Goal: Ask a question

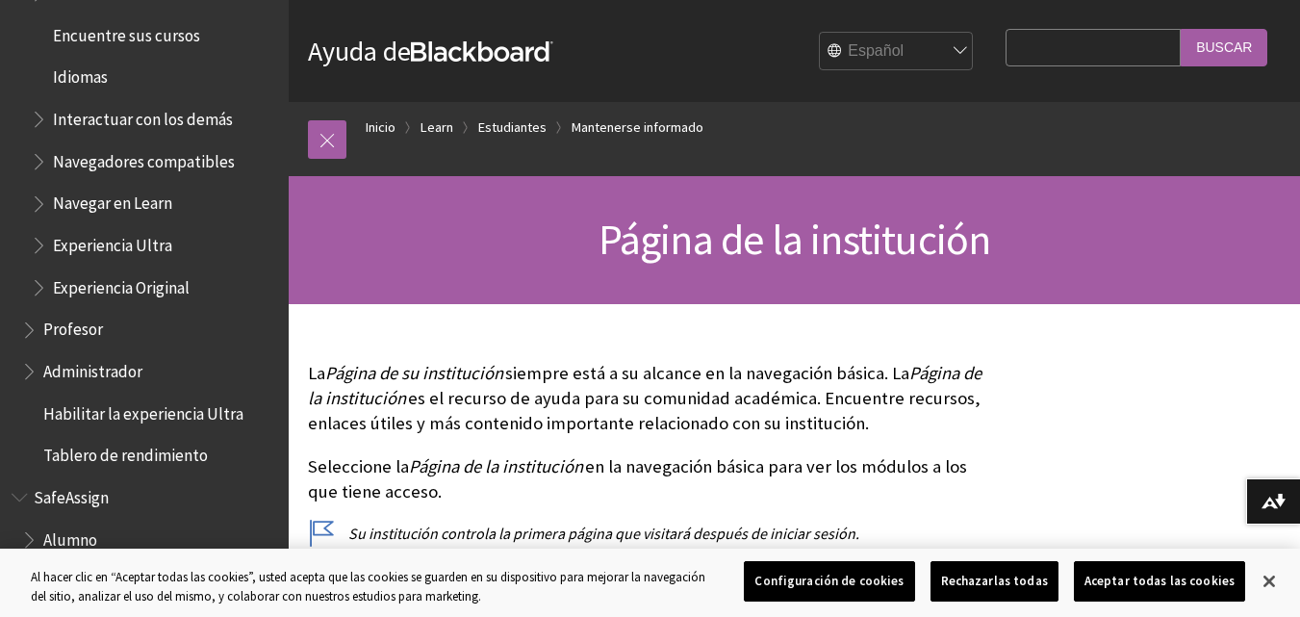
scroll to position [2030, 0]
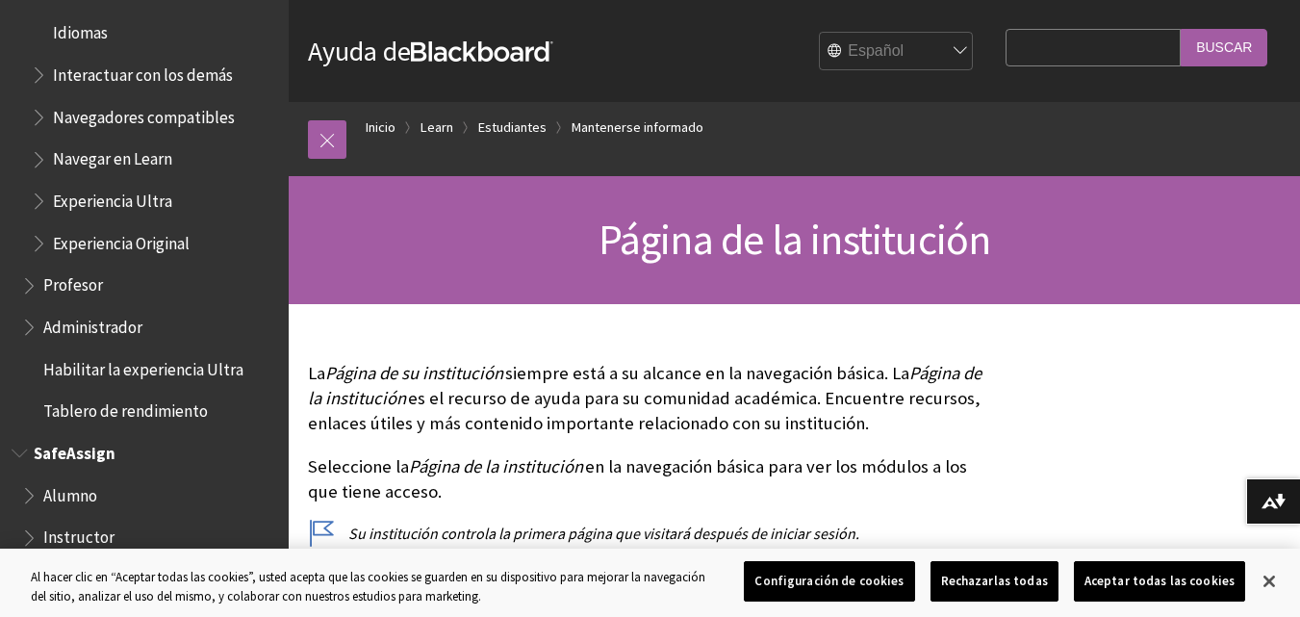
click at [93, 485] on span "Alumno" at bounding box center [70, 492] width 54 height 26
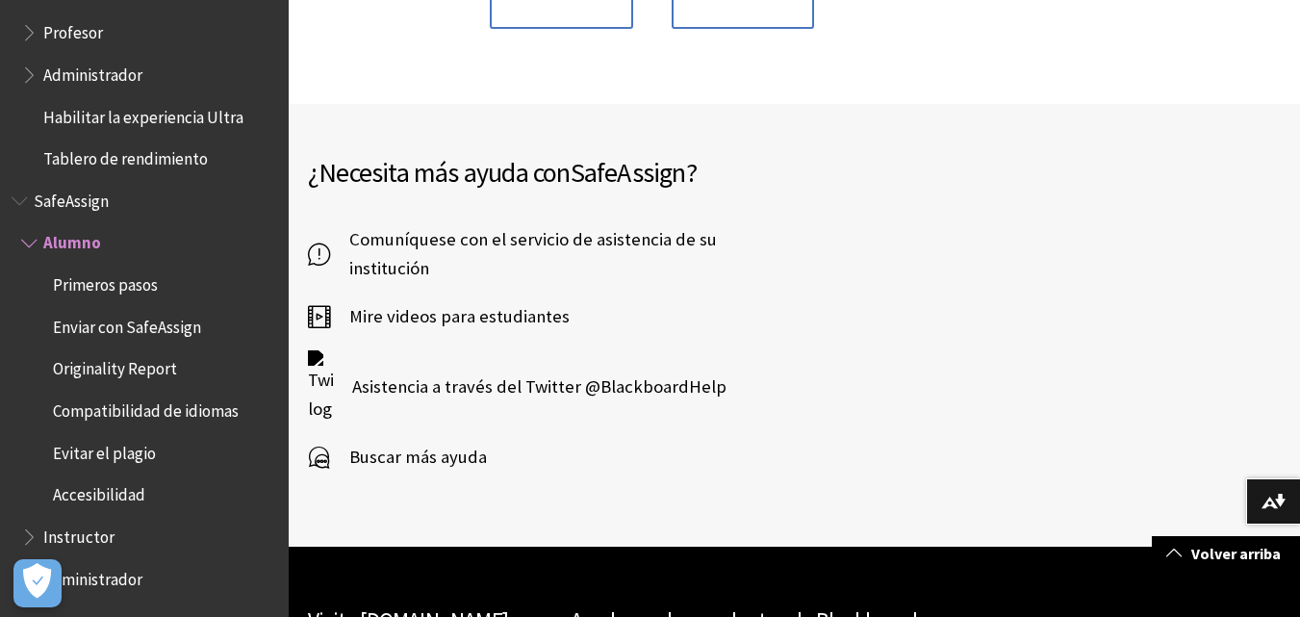
scroll to position [699, 0]
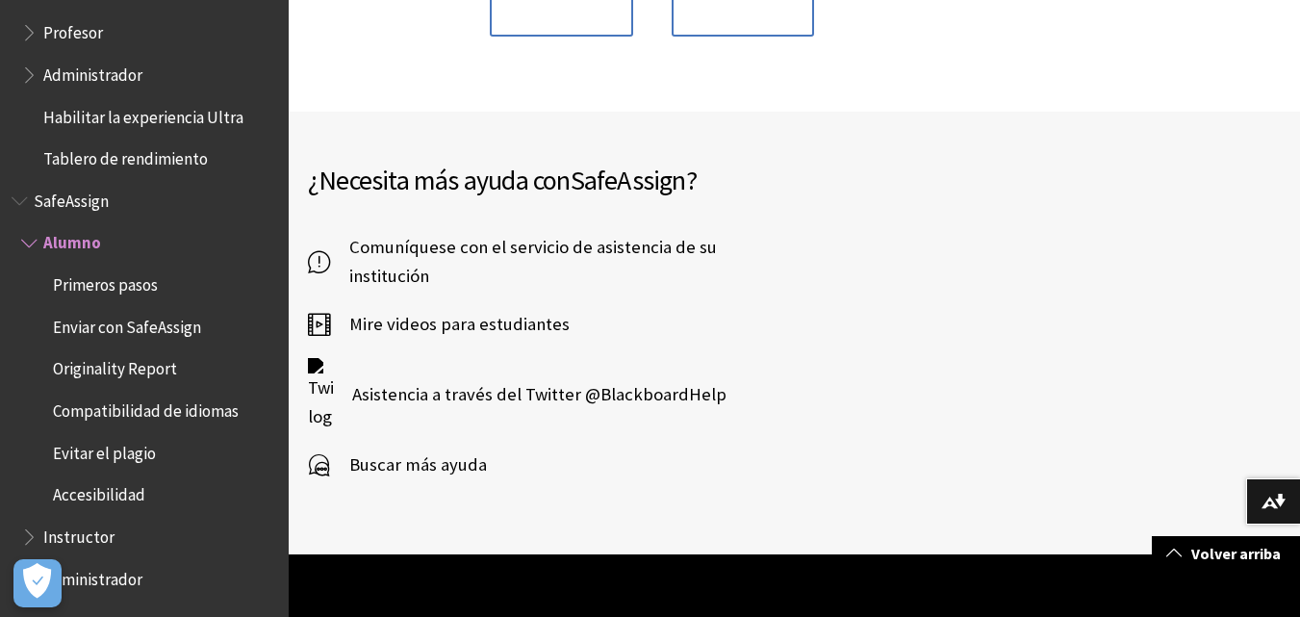
click at [323, 250] on icon at bounding box center [319, 261] width 22 height 29
click at [407, 461] on span "Buscar más ayuda" at bounding box center [408, 464] width 157 height 29
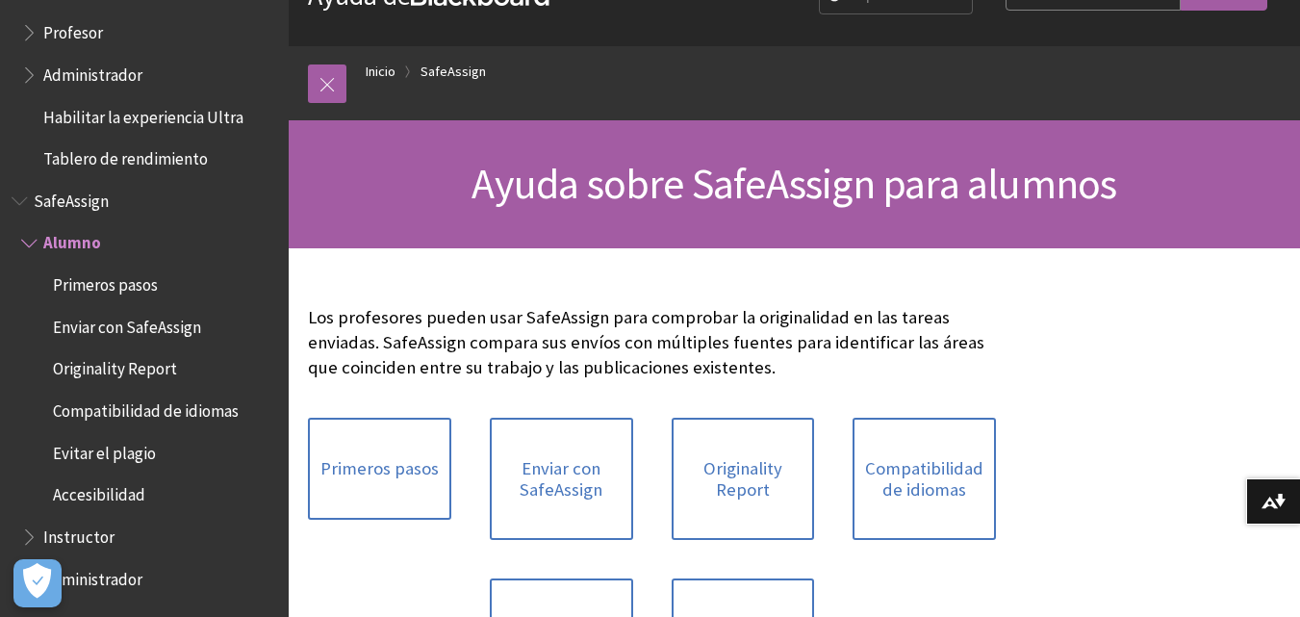
scroll to position [38, 0]
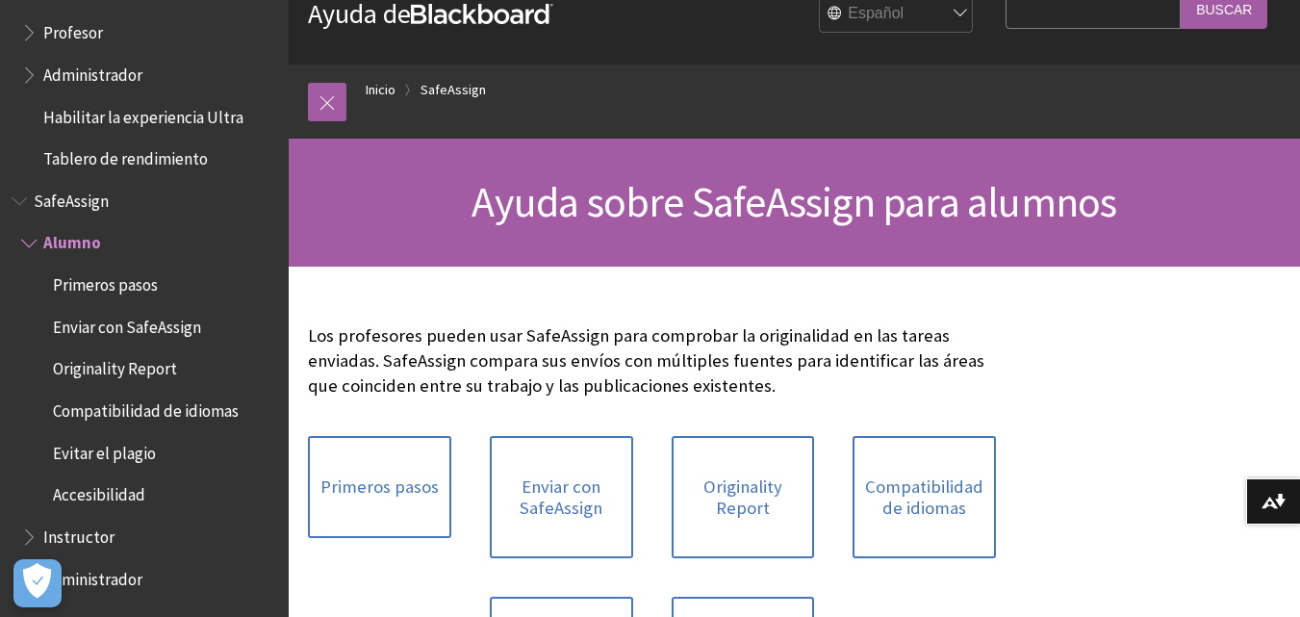
drag, startPoint x: 1124, startPoint y: 9, endPoint x: 682, endPoint y: 118, distance: 455.0
click at [682, 118] on ol "Inicio SafeAssign" at bounding box center [813, 92] width 934 height 57
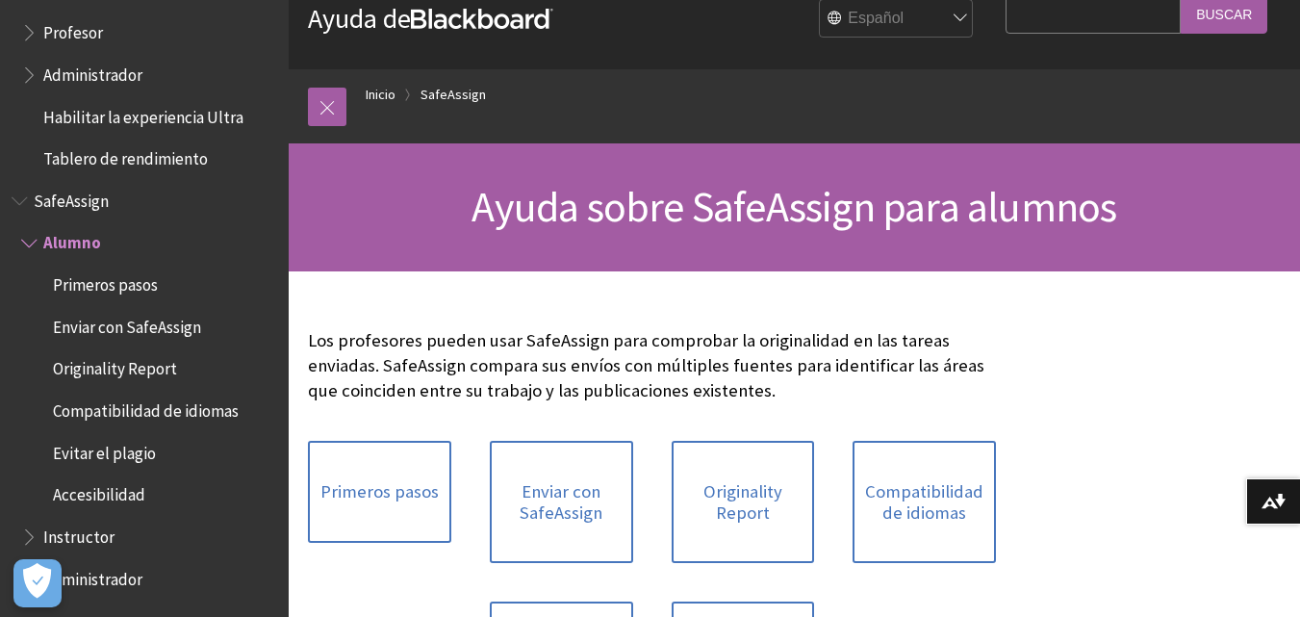
click at [949, 9] on select "English عربية Català Cymraeg [PERSON_NAME] Español Suomi Français עברית Italian…" at bounding box center [897, 19] width 154 height 38
click at [820, 0] on select "English عربية Català Cymraeg [PERSON_NAME] Español Suomi Français עברית Italian…" at bounding box center [897, 19] width 154 height 38
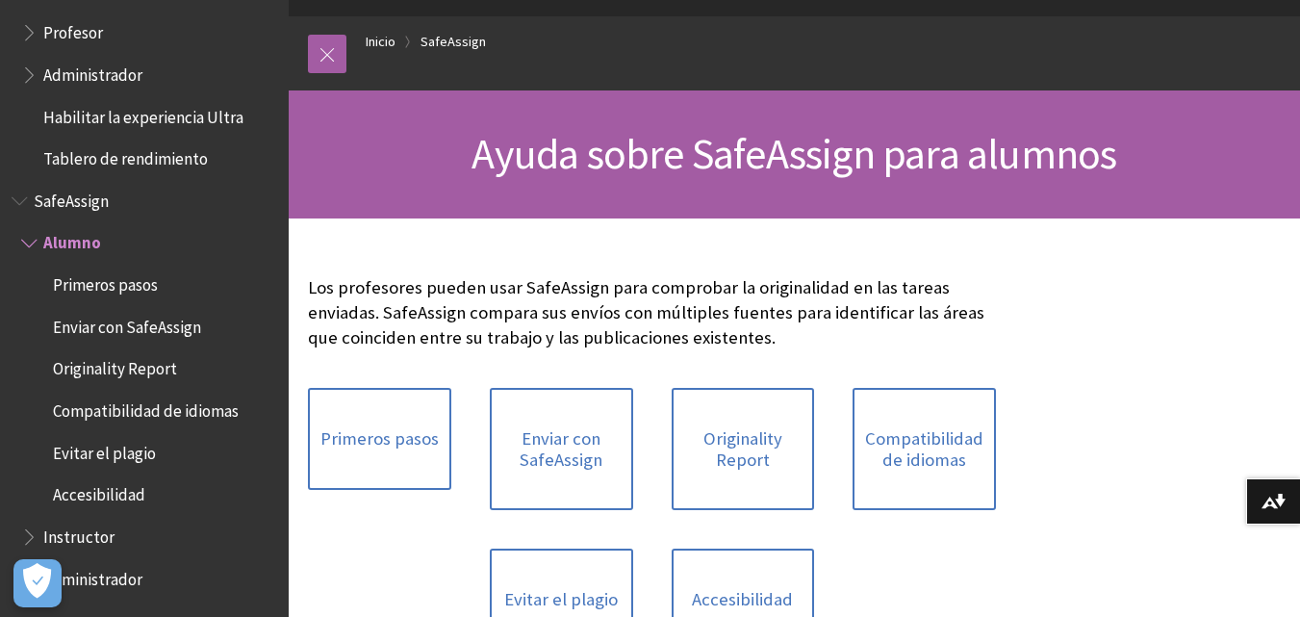
scroll to position [0, 0]
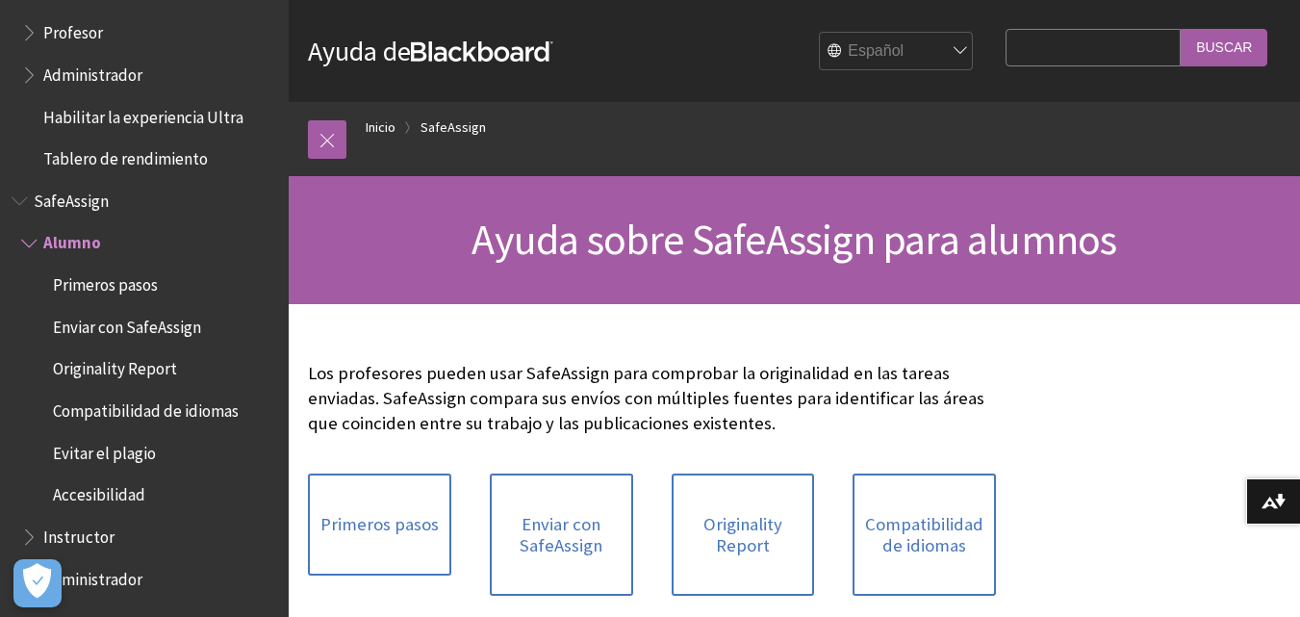
click at [1032, 63] on input "Search Query" at bounding box center [1092, 48] width 175 height 38
type input "no puedo ingreasr para realizar mi pago"
click at [1253, 38] on input "Buscar" at bounding box center [1223, 48] width 87 height 38
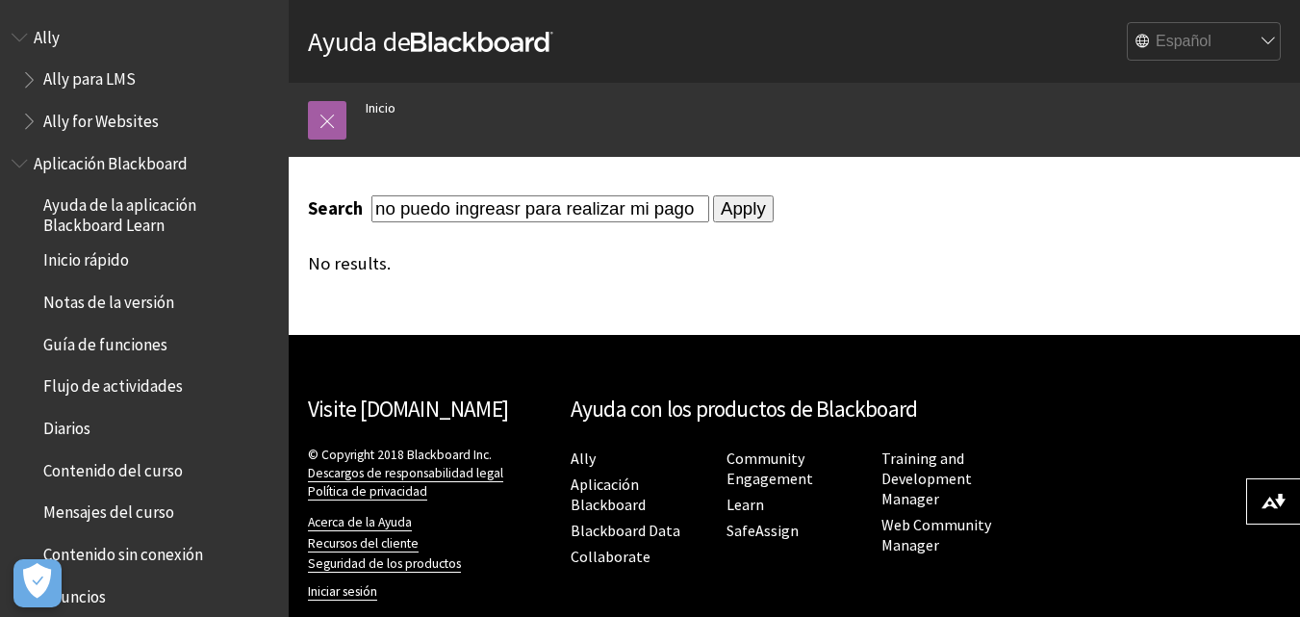
click at [1221, 47] on select "English عربية Català Cymraeg Deutsch Español Suomi Français עברית Italiano 日本語 …" at bounding box center [1204, 42] width 154 height 38
click at [960, 131] on ol "Inicio" at bounding box center [813, 111] width 934 height 57
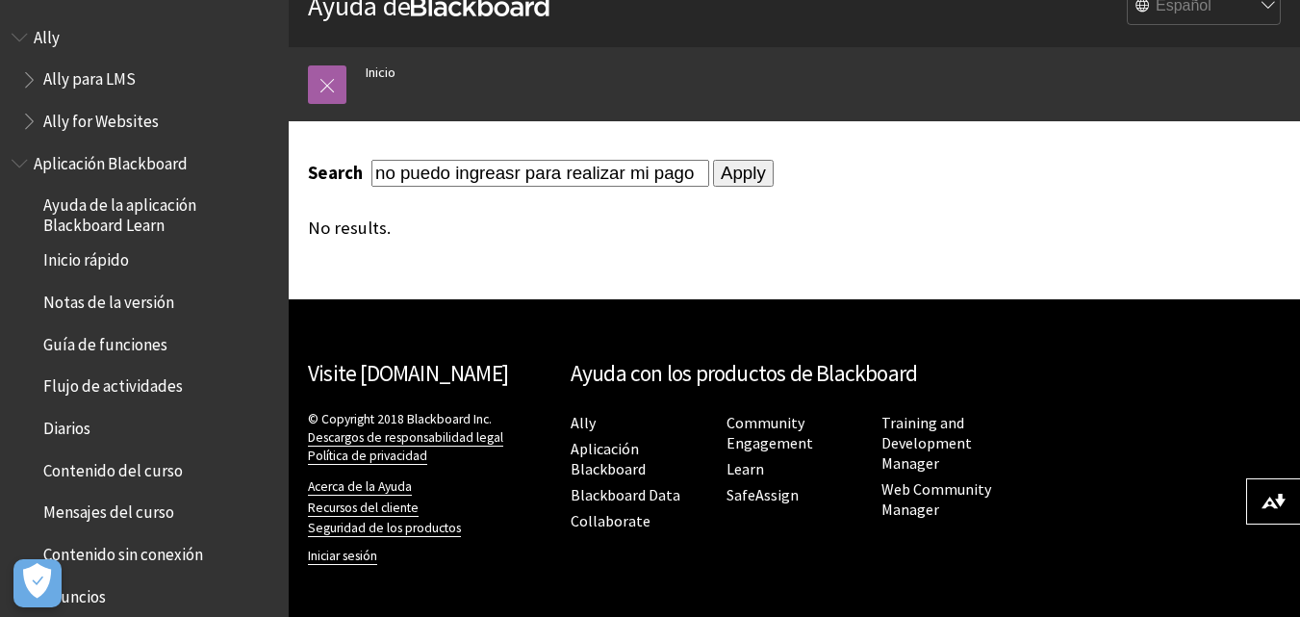
click at [728, 178] on input "Apply" at bounding box center [743, 173] width 61 height 27
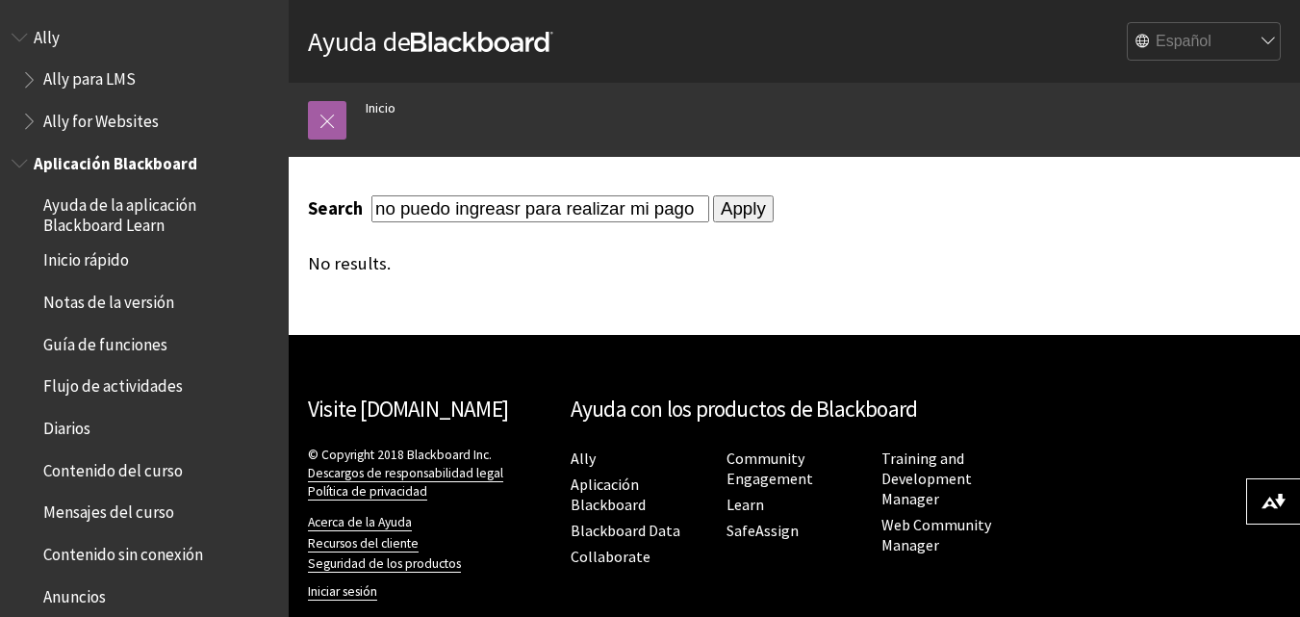
click at [66, 268] on span "Inicio rápido" at bounding box center [86, 257] width 86 height 26
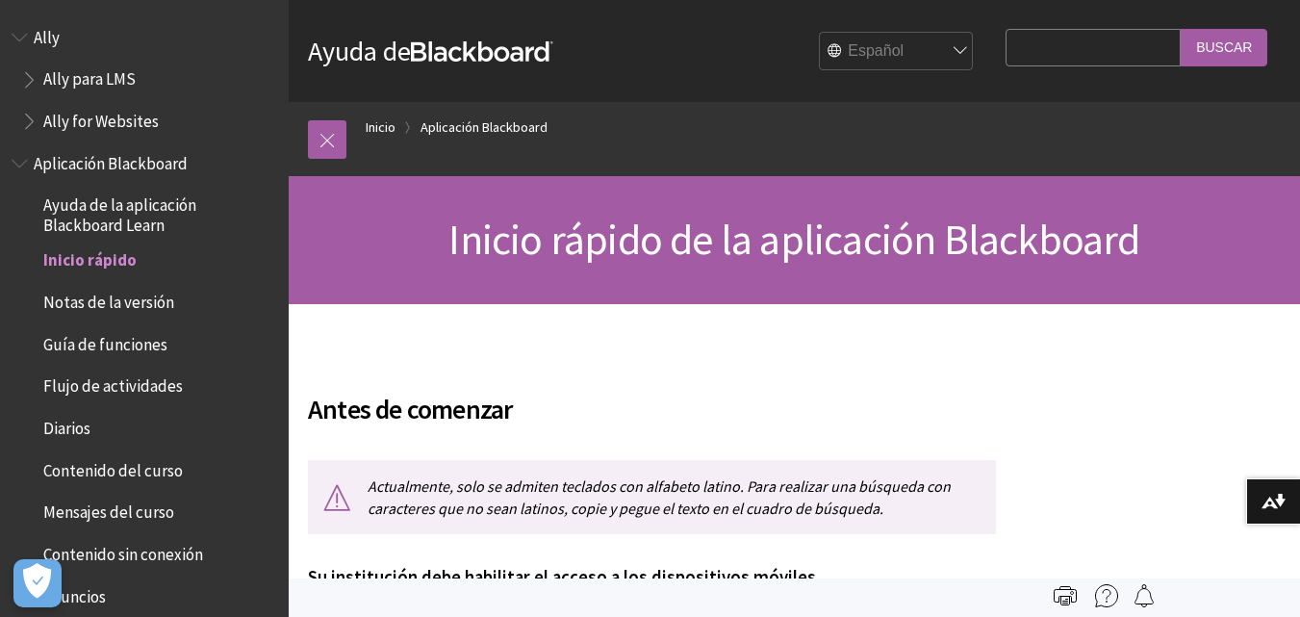
scroll to position [215, 0]
